Goal: Task Accomplishment & Management: Manage account settings

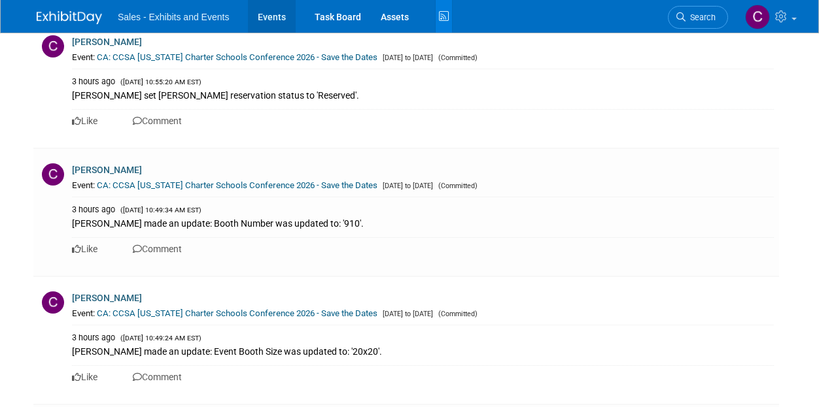
click at [285, 14] on link "Events" at bounding box center [272, 16] width 48 height 33
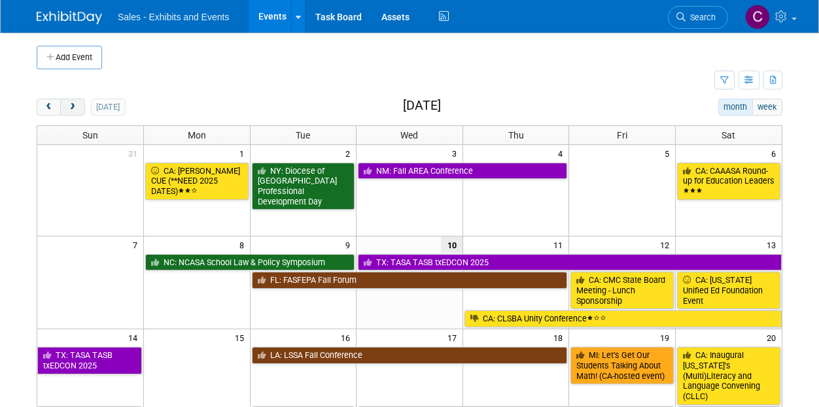
click at [71, 113] on button "next" at bounding box center [72, 107] width 24 height 17
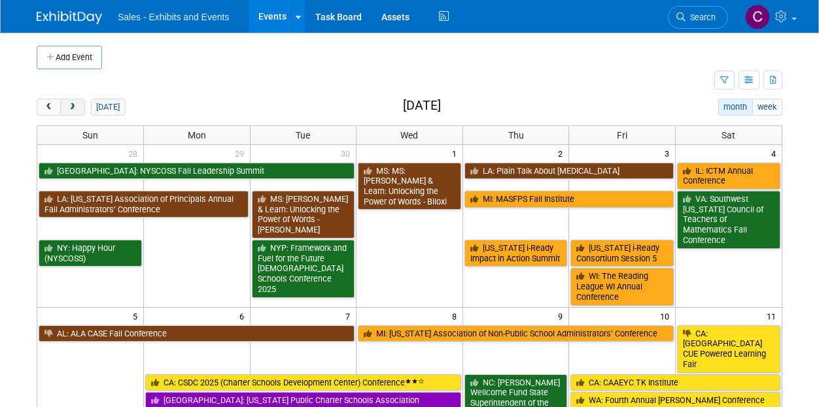
click at [71, 113] on button "next" at bounding box center [72, 107] width 24 height 17
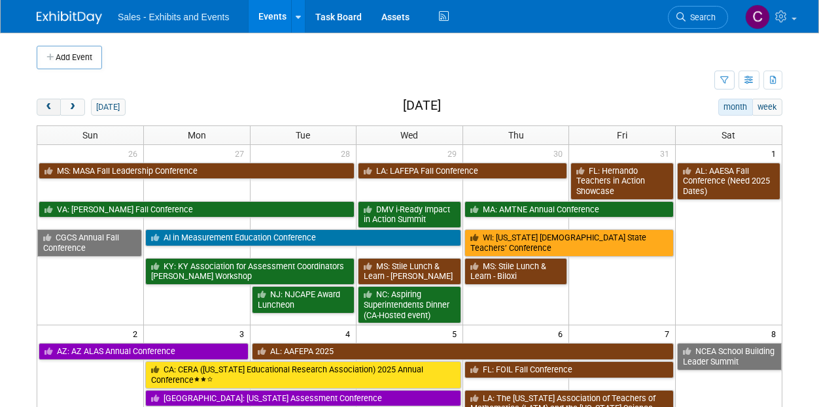
click at [44, 107] on span "prev" at bounding box center [49, 107] width 10 height 9
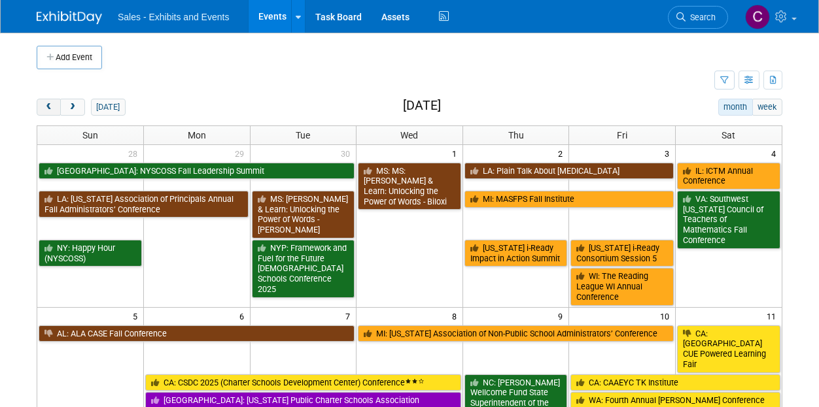
click at [44, 107] on span "prev" at bounding box center [49, 107] width 10 height 9
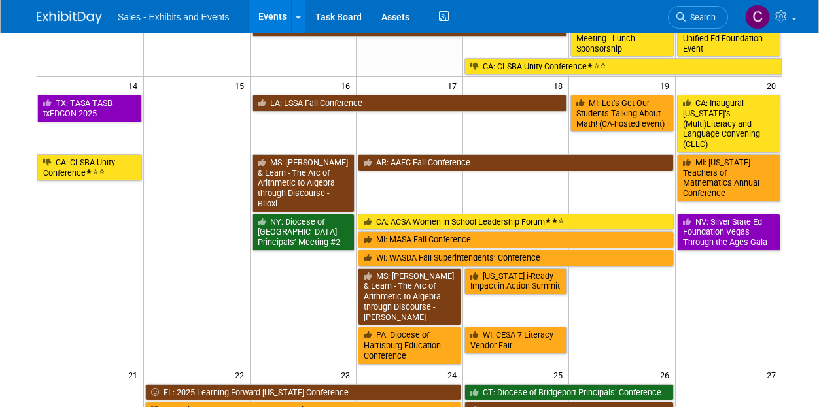
scroll to position [260, 0]
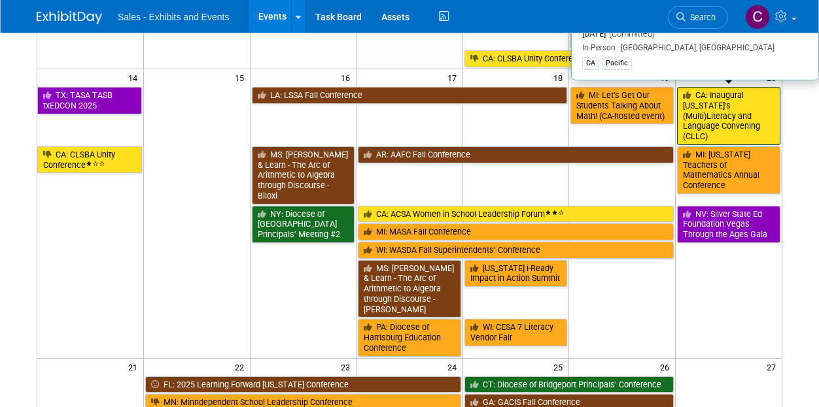
click at [730, 105] on link "CA: Inaugural [US_STATE]’s (Multi)Literacy and Language Convening (CLLC)" at bounding box center [728, 116] width 103 height 58
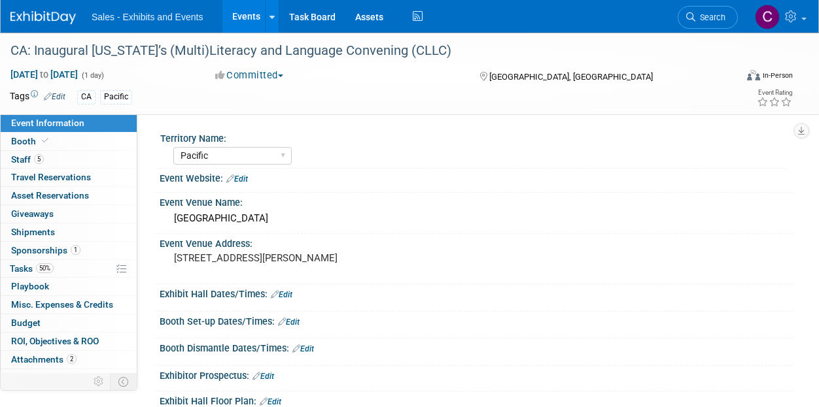
select select "Pacific"
click at [27, 165] on link "5 Staff 5" at bounding box center [69, 160] width 136 height 18
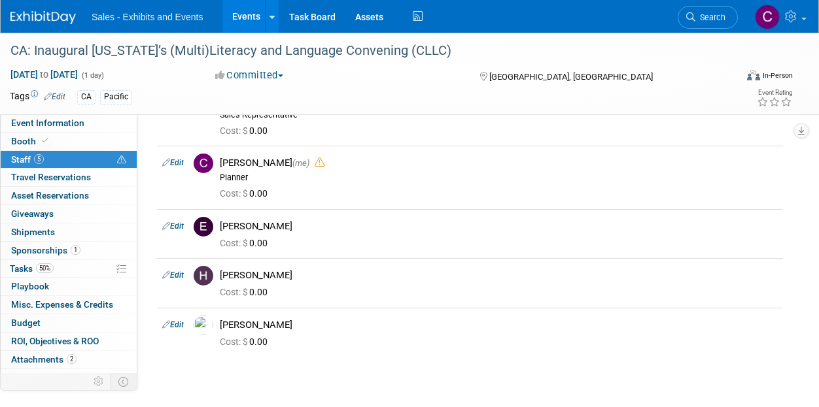
scroll to position [87, 0]
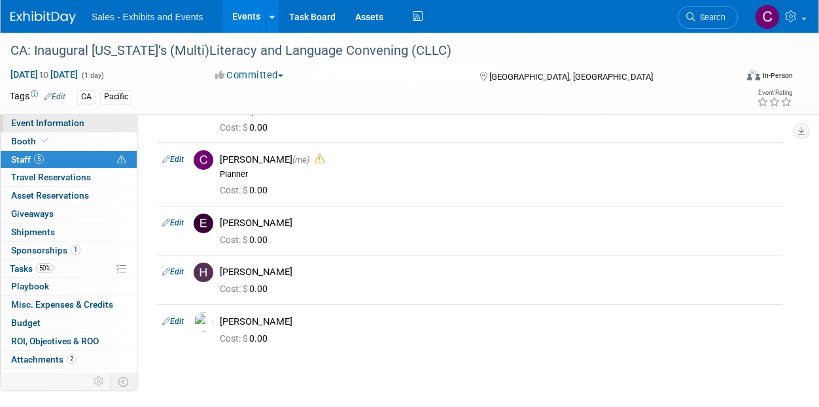
click at [84, 122] on link "Event Information" at bounding box center [69, 123] width 136 height 18
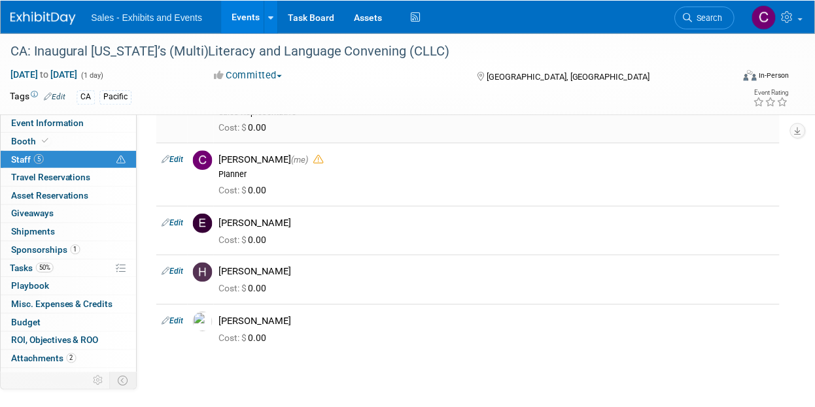
scroll to position [0, 0]
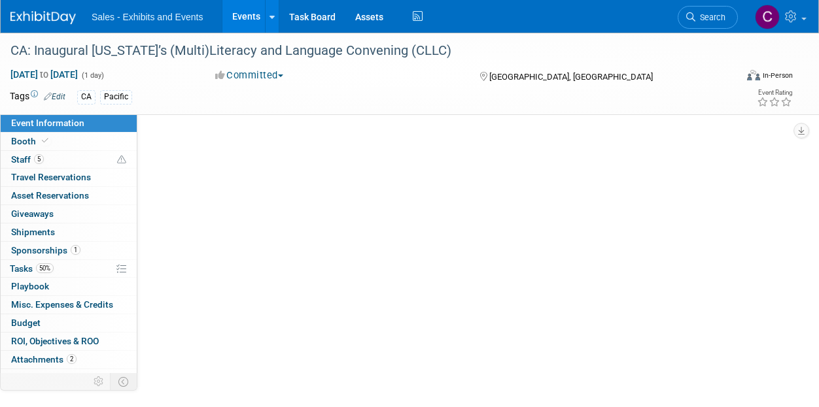
select select "Pacific"
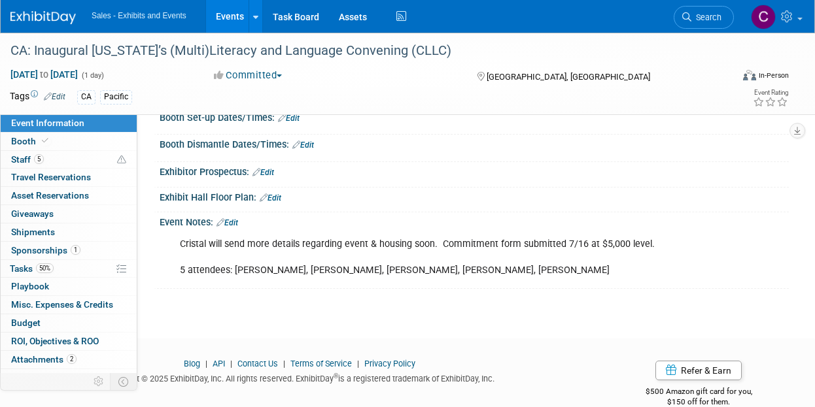
scroll to position [222, 0]
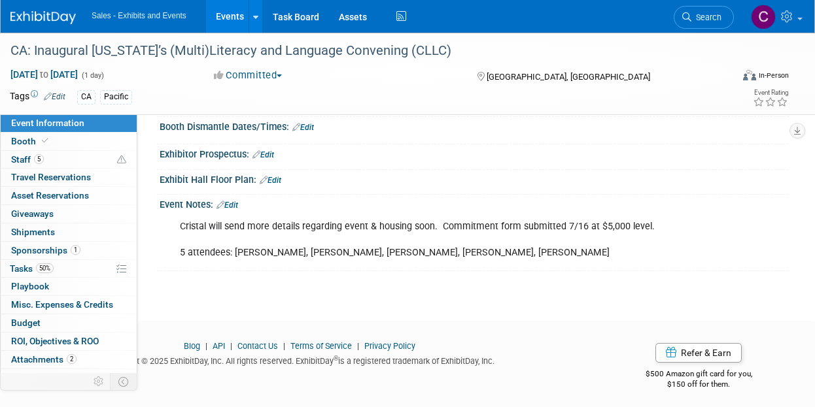
click at [231, 206] on link "Edit" at bounding box center [227, 205] width 22 height 9
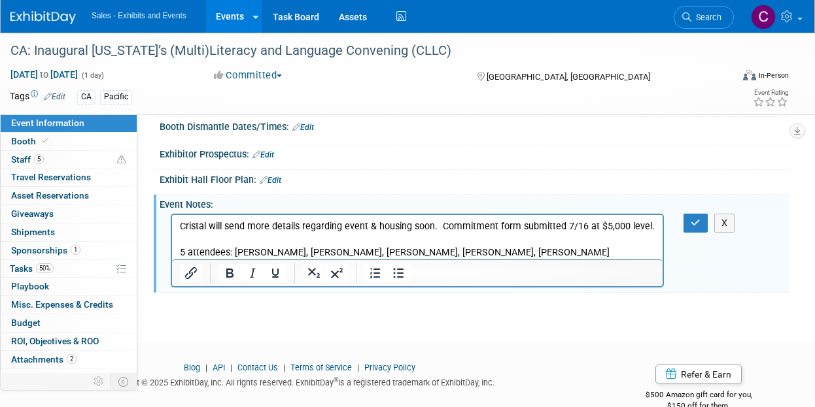
scroll to position [0, 0]
drag, startPoint x: 179, startPoint y: 224, endPoint x: 526, endPoint y: 255, distance: 349.3
click at [523, 255] on html "Cristal will send more details regarding event & housing soon. Commitment form …" at bounding box center [417, 236] width 490 height 44
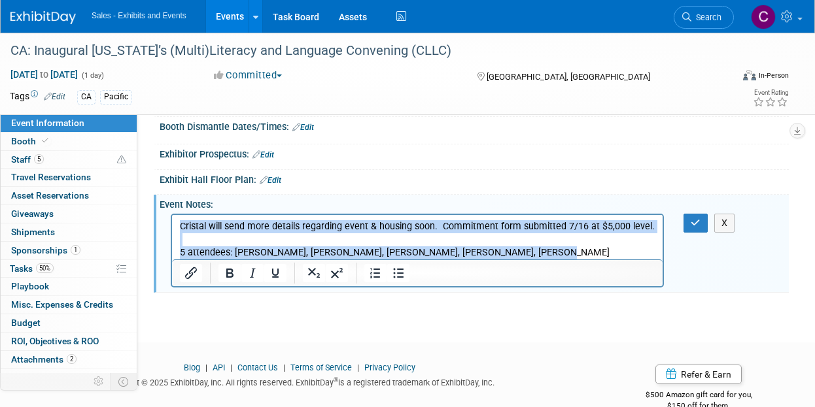
drag, startPoint x: 526, startPoint y: 255, endPoint x: 342, endPoint y: 436, distance: 258.5
click at [172, 214] on html "Cristal will send more details regarding event & housing soon. Commitment form …" at bounding box center [417, 236] width 490 height 44
paste body "Rich Text Area. Press ALT-0 for help."
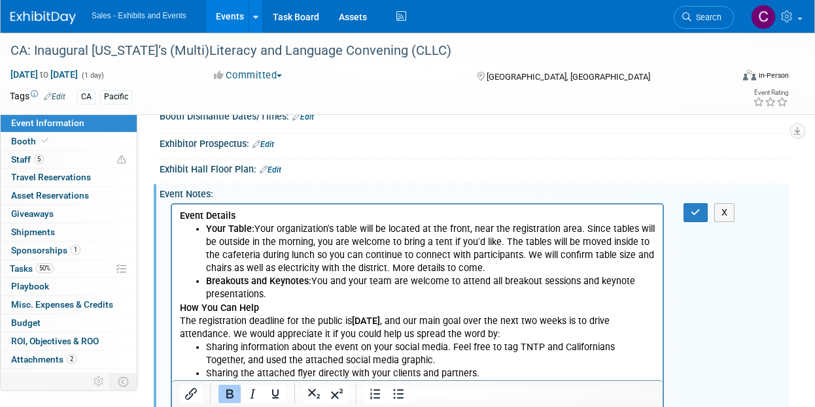
scroll to position [224, 0]
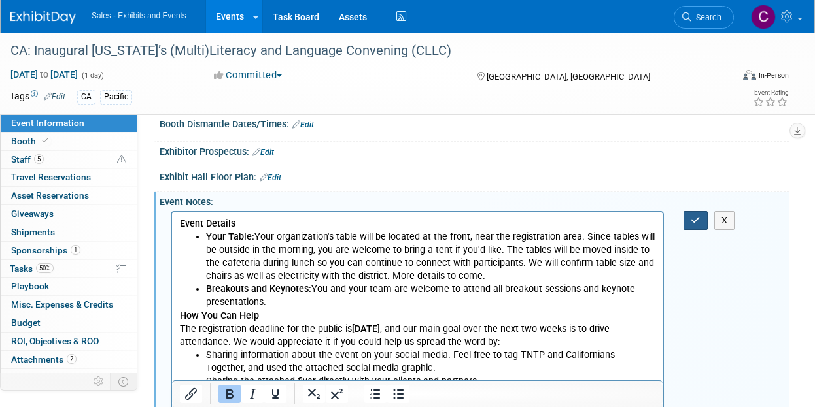
drag, startPoint x: 698, startPoint y: 218, endPoint x: 485, endPoint y: 47, distance: 273.1
click at [698, 218] on icon "button" at bounding box center [696, 220] width 10 height 9
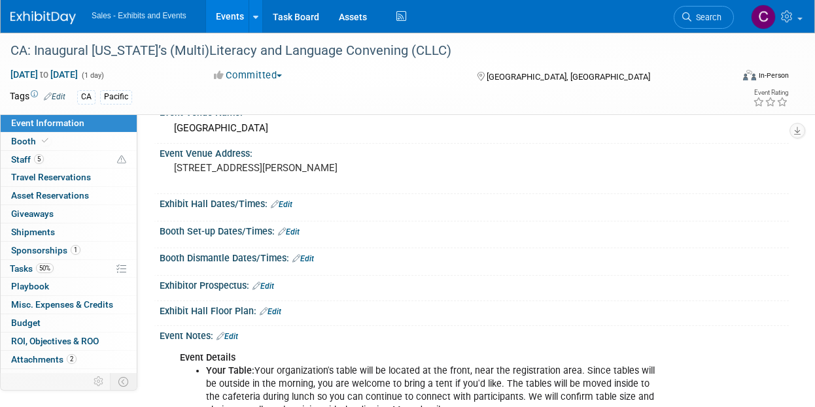
scroll to position [0, 0]
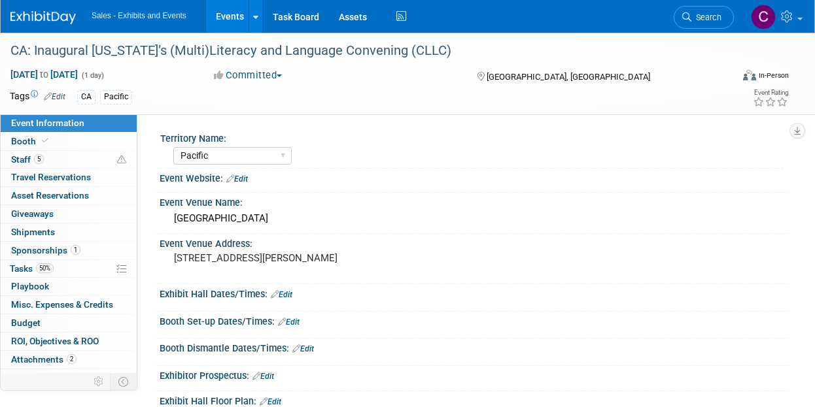
click at [242, 182] on link "Edit" at bounding box center [237, 179] width 22 height 9
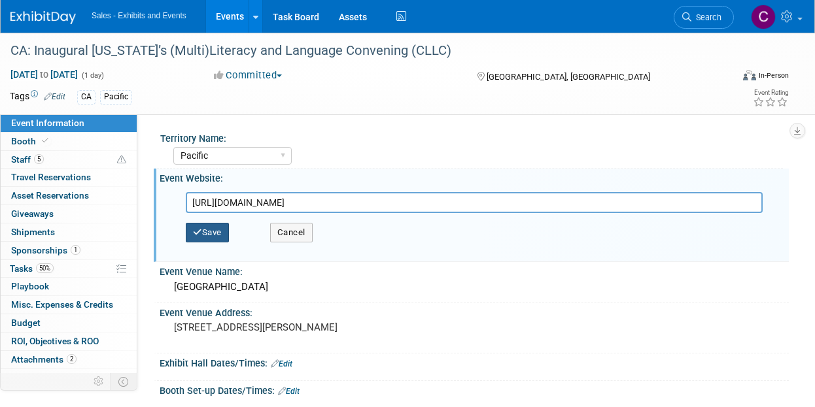
type input "[URL][DOMAIN_NAME]"
click at [215, 233] on button "Save" at bounding box center [207, 233] width 43 height 20
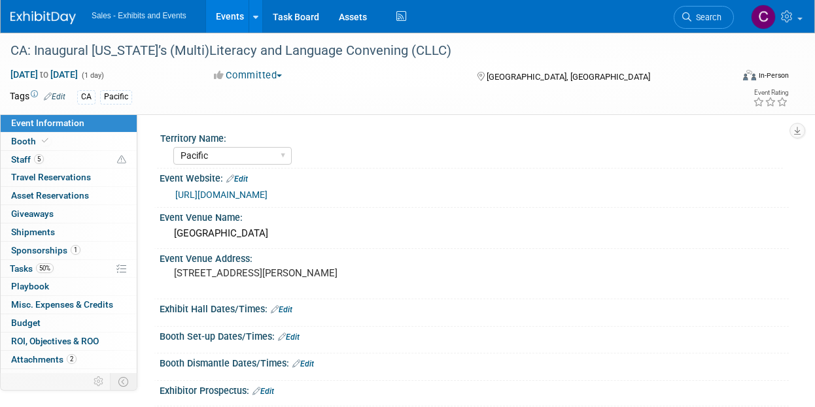
click at [242, 16] on link "Events" at bounding box center [230, 16] width 48 height 33
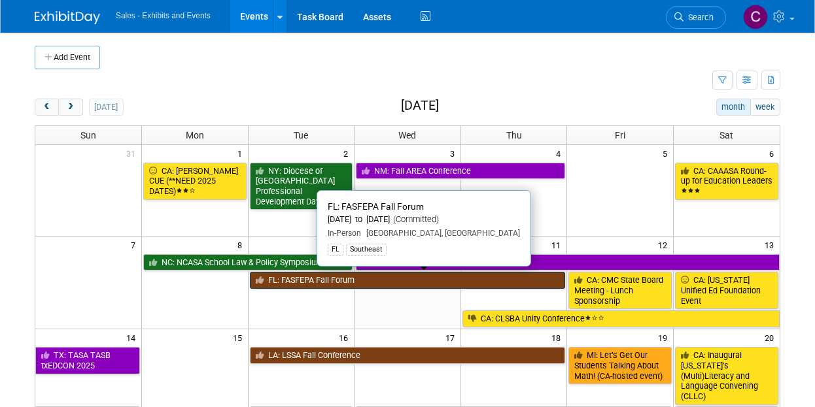
click at [289, 280] on link "FL: FASFEPA Fall Forum" at bounding box center [408, 280] width 316 height 17
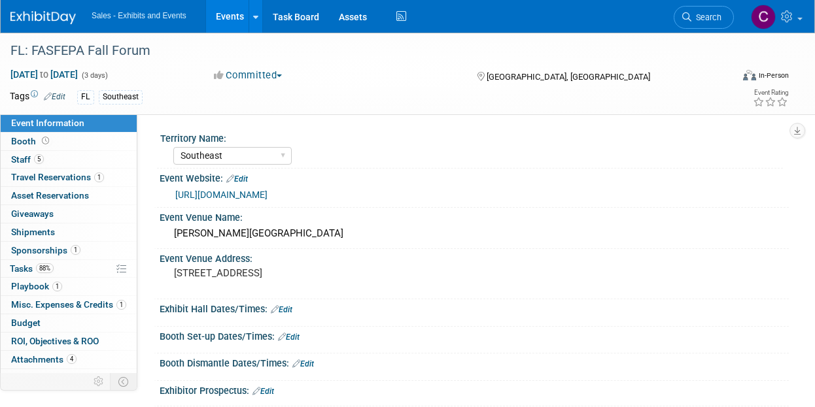
select select "Southeast"
click at [35, 264] on span "Tasks 88%" at bounding box center [32, 269] width 44 height 10
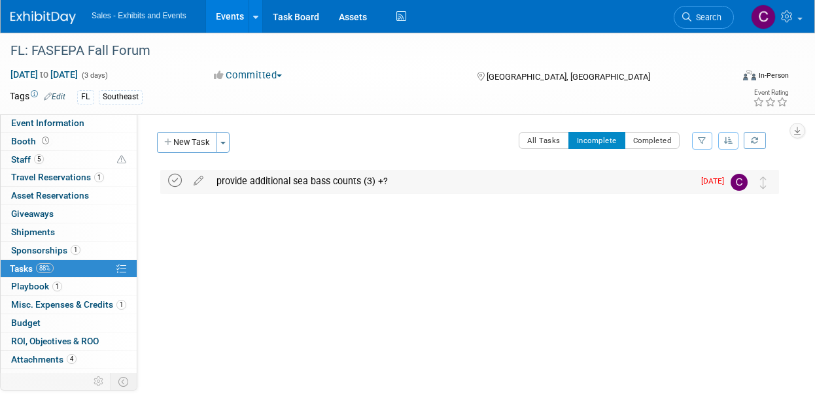
click at [171, 187] on icon at bounding box center [175, 181] width 14 height 14
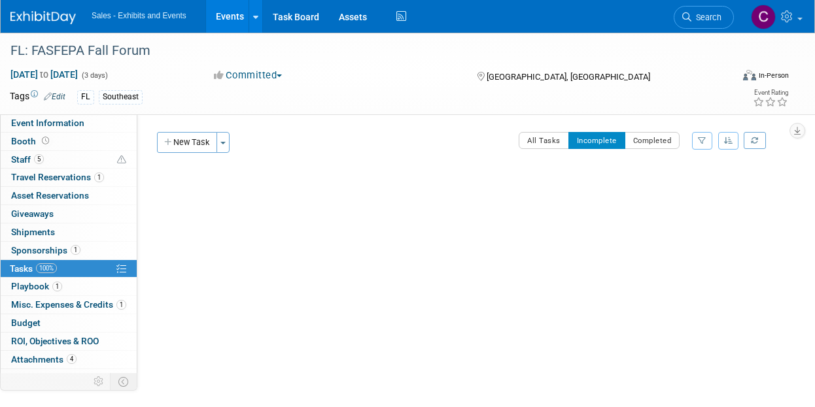
click at [241, 18] on link "Events" at bounding box center [230, 16] width 48 height 33
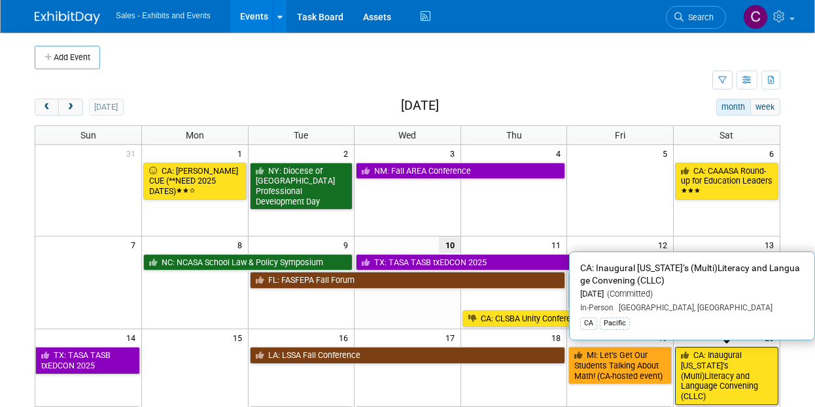
click at [734, 376] on link "CA: Inaugural [US_STATE]’s (Multi)Literacy and Language Convening (CLLC)" at bounding box center [726, 376] width 103 height 58
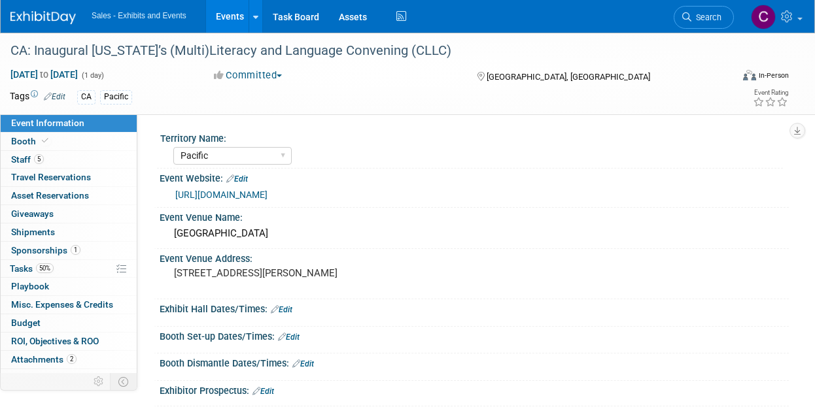
select select "Pacific"
click at [22, 269] on span "Tasks 50%" at bounding box center [32, 269] width 44 height 10
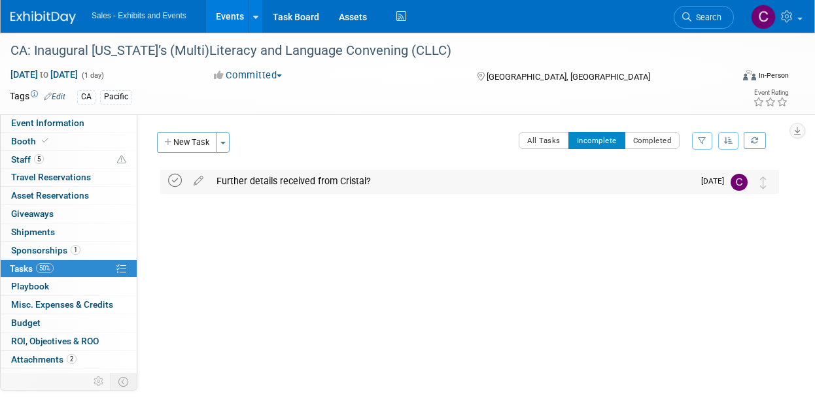
click at [176, 184] on icon at bounding box center [175, 181] width 14 height 14
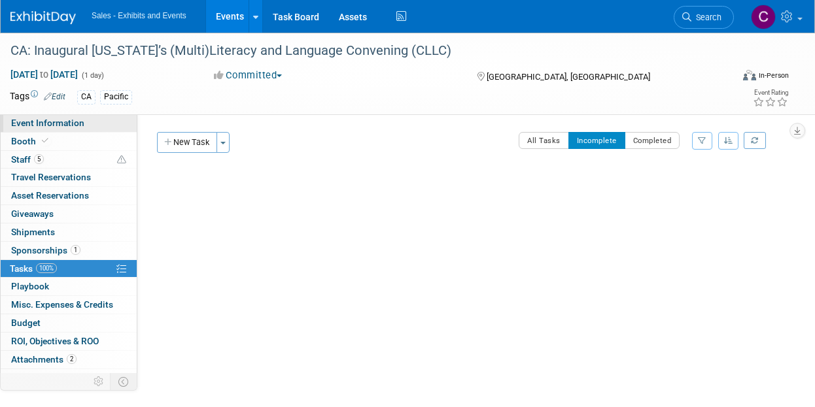
click at [72, 124] on span "Event Information" at bounding box center [47, 123] width 73 height 10
select select "Pacific"
